Goal: Find specific page/section: Find specific page/section

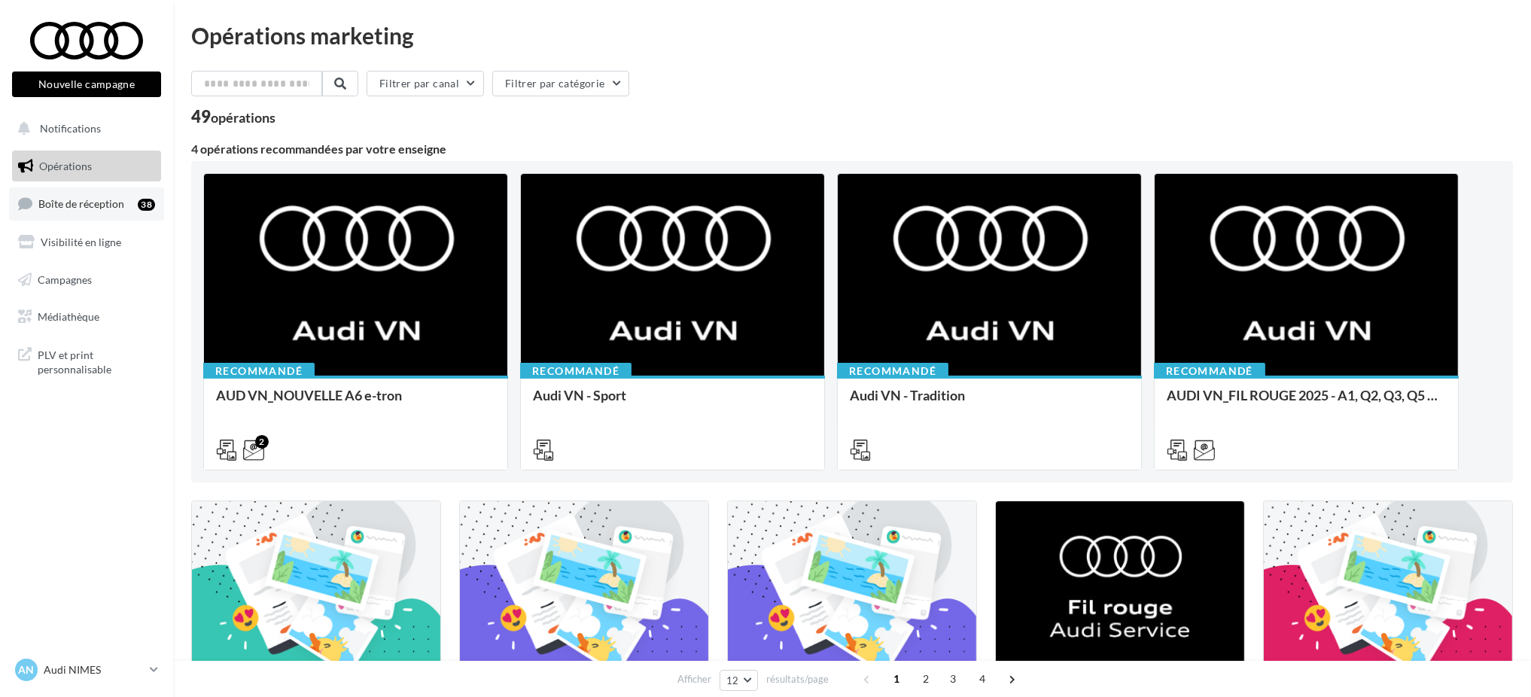
click at [79, 208] on span "Boîte de réception" at bounding box center [81, 203] width 86 height 13
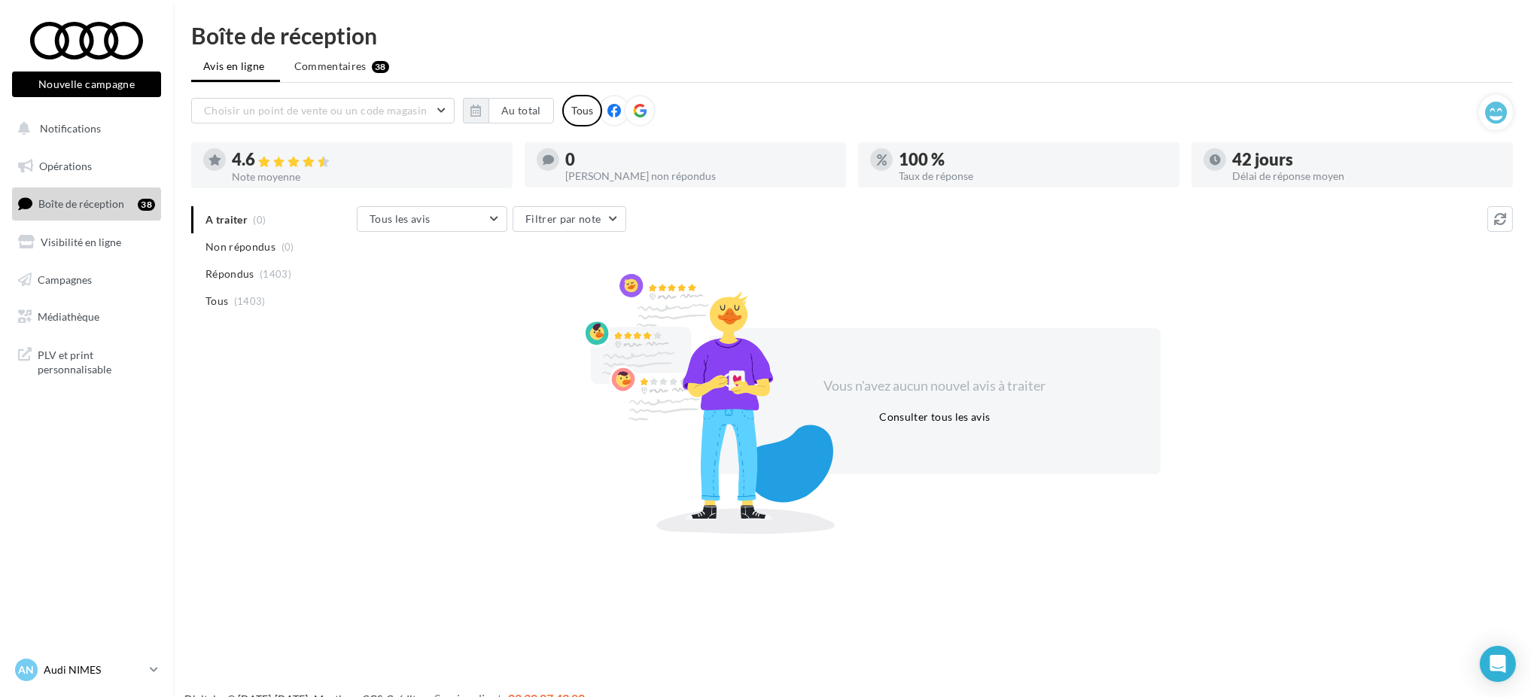
click at [143, 671] on p "Audi NIMES" at bounding box center [94, 669] width 100 height 15
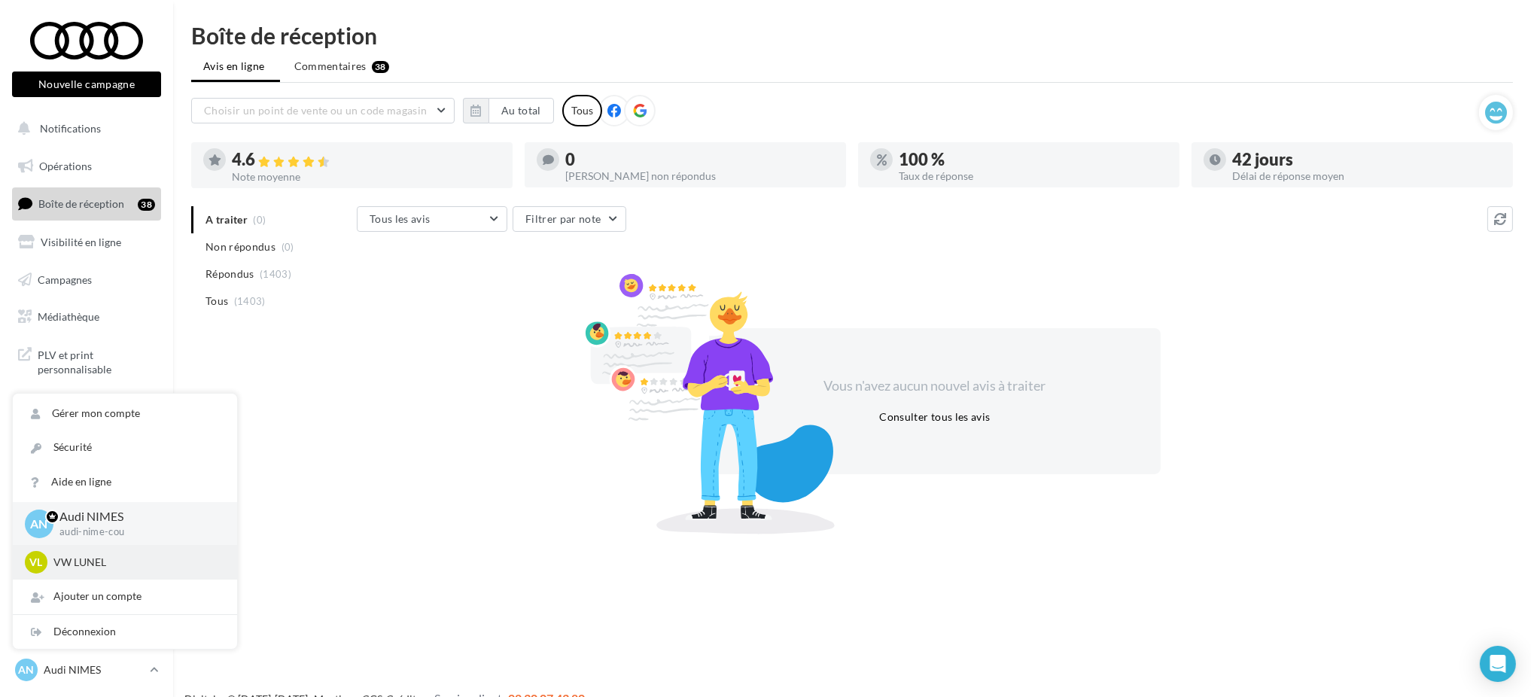
click at [125, 569] on p "VW LUNEL" at bounding box center [136, 562] width 166 height 15
